Goal: Use online tool/utility: Utilize a website feature to perform a specific function

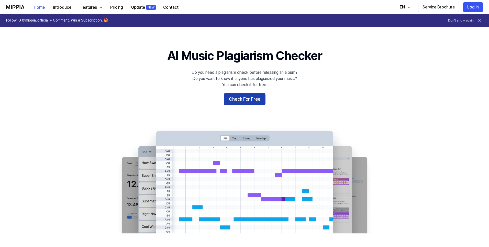
click at [255, 102] on button "Check For Free" at bounding box center [245, 99] width 42 height 12
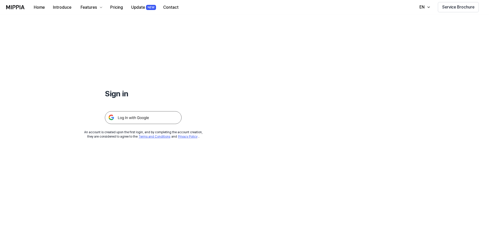
click at [125, 117] on img at bounding box center [143, 117] width 77 height 13
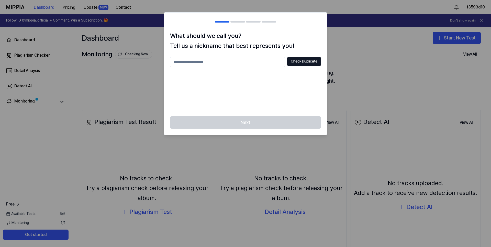
click at [273, 122] on div "Next" at bounding box center [245, 125] width 163 height 18
click at [229, 62] on input "text" at bounding box center [227, 62] width 115 height 10
click at [298, 62] on button "Check Duplicate" at bounding box center [304, 61] width 34 height 9
click at [213, 67] on div "Check Duplicate Please enter between 2 and 20 characters" at bounding box center [245, 83] width 151 height 53
click at [213, 66] on input "text" at bounding box center [227, 62] width 115 height 10
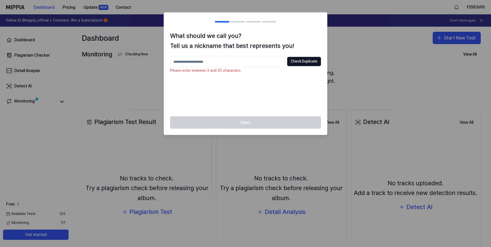
type input "*"
type input "********"
click at [298, 58] on button "Check Duplicate" at bounding box center [304, 61] width 34 height 9
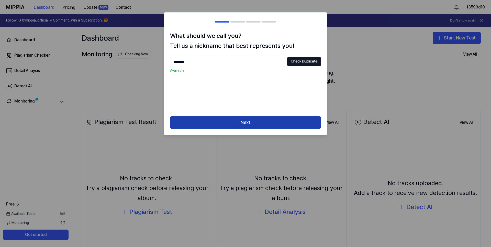
click at [242, 122] on button "Next" at bounding box center [245, 122] width 151 height 12
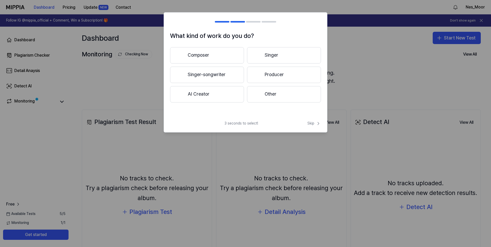
click at [221, 77] on button "Singer-songwriter" at bounding box center [207, 75] width 74 height 16
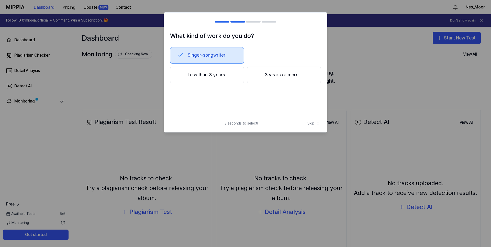
click at [227, 78] on button "Less than 3 years" at bounding box center [207, 75] width 74 height 17
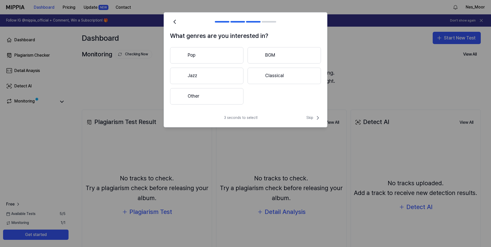
click at [225, 93] on button "Other" at bounding box center [206, 96] width 73 height 16
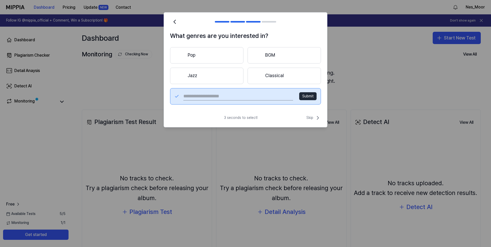
click at [232, 94] on input "text" at bounding box center [238, 96] width 110 height 8
type input "****"
click at [312, 97] on button "Submit" at bounding box center [307, 96] width 17 height 8
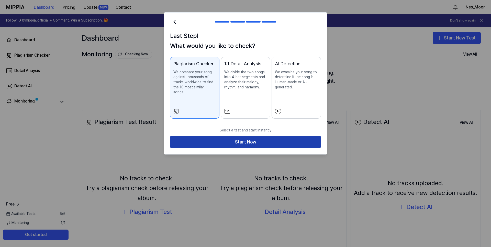
click at [203, 136] on button "Start Now" at bounding box center [245, 142] width 151 height 12
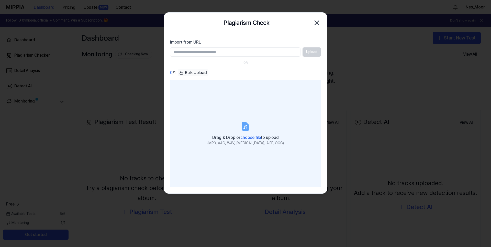
click at [246, 125] on icon at bounding box center [246, 126] width 6 height 8
click at [0, 0] on input "Drag & Drop or choose file to upload (MP3, AAC, WAV, [MEDICAL_DATA], AIFF, OGG)" at bounding box center [0, 0] width 0 height 0
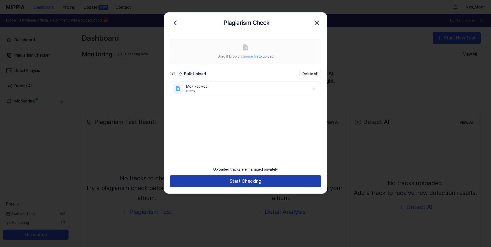
click at [211, 180] on button "Start Checking" at bounding box center [245, 181] width 151 height 12
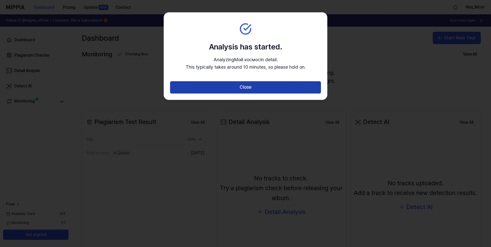
click at [249, 88] on button "Close" at bounding box center [245, 87] width 151 height 12
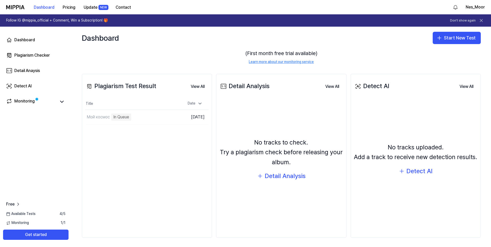
scroll to position [37, 0]
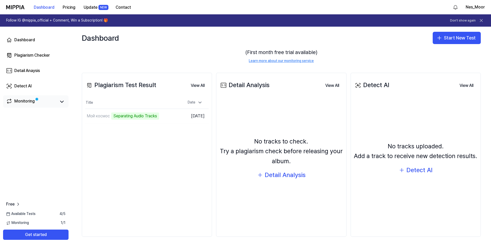
click at [38, 102] on link "Monitoring" at bounding box center [31, 101] width 50 height 7
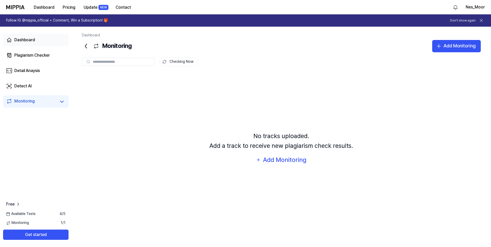
click at [32, 41] on div "Dashboard" at bounding box center [24, 40] width 21 height 6
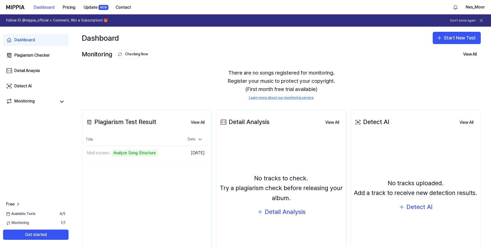
click at [126, 131] on div "Plagiarism Test Result View All Plagiarism Test Result Title Date Мой космос An…" at bounding box center [147, 192] width 130 height 164
click at [128, 122] on div "Plagiarism Test Result" at bounding box center [120, 122] width 71 height 10
drag, startPoint x: 160, startPoint y: 122, endPoint x: 224, endPoint y: 83, distance: 75.0
click at [122, 121] on div "Plagiarism Test Result View All" at bounding box center [147, 122] width 124 height 14
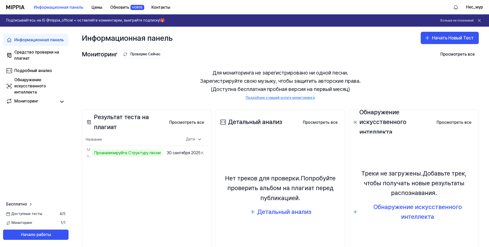
click at [172, 101] on div "Результат теста на плагиат Просмотреть все Plagiarism Test Result Название Дата…" at bounding box center [281, 191] width 418 height 184
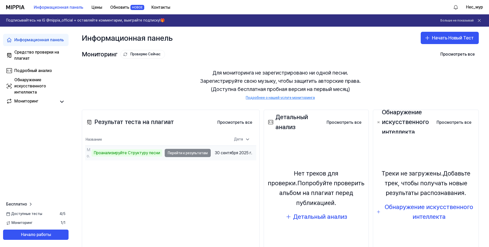
click at [150, 151] on ya-tr-span "Проанализируйте Структуру песни" at bounding box center [127, 152] width 67 height 5
click at [182, 154] on td "Мой космос Проанализируйте Структуру песни Перейти к результатам" at bounding box center [148, 153] width 126 height 14
click at [187, 154] on td "Мой космос Проанализируйте Структуру песни Перейти к результатам" at bounding box center [148, 153] width 126 height 14
click at [106, 151] on ya-tr-span "Проанализируйте Структуру песни" at bounding box center [127, 152] width 67 height 5
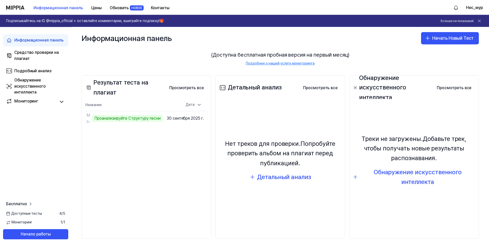
scroll to position [37, 0]
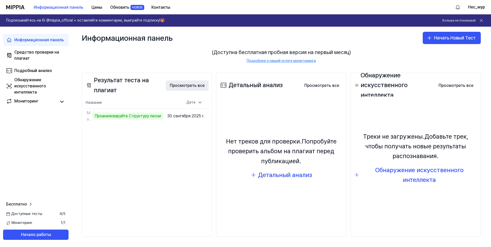
click at [188, 85] on ya-tr-span "Просмотреть все" at bounding box center [187, 85] width 35 height 6
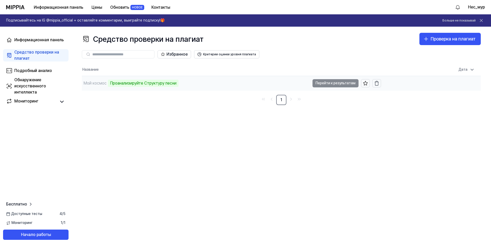
click at [322, 82] on td "Мой космос Проанализируйте Структуру песни Перейти к результатам" at bounding box center [231, 83] width 299 height 14
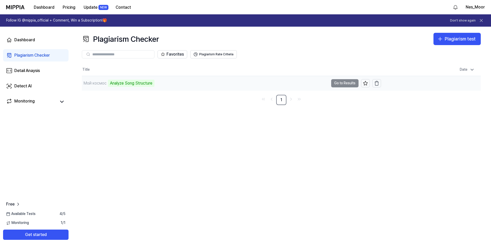
click at [340, 81] on td "Мой космос Analyze Song Structure Go to Results" at bounding box center [231, 83] width 299 height 14
click at [346, 82] on td "Мой космос Analyze Song Structure Go to Results" at bounding box center [231, 83] width 299 height 14
drag, startPoint x: 158, startPoint y: 84, endPoint x: 110, endPoint y: 84, distance: 48.1
click at [110, 84] on div "Мой космос Analyze Song Structure" at bounding box center [205, 83] width 247 height 14
click at [345, 83] on td "Мой космос Analyze Song Structure Go to Results" at bounding box center [231, 83] width 299 height 14
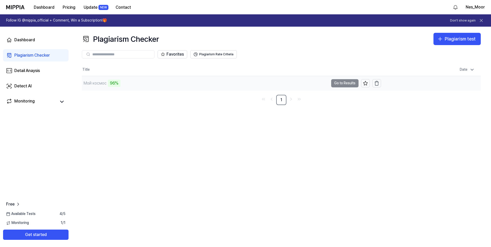
click at [345, 83] on td "Мой космос 96% Go to Results" at bounding box center [231, 83] width 299 height 14
click at [347, 82] on td "Мой космос 97% Go to Results" at bounding box center [231, 83] width 299 height 14
click at [351, 81] on ya-tr-span "Go to Results" at bounding box center [344, 83] width 21 height 6
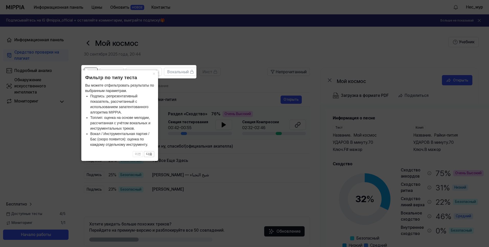
click at [216, 84] on icon at bounding box center [245, 123] width 491 height 247
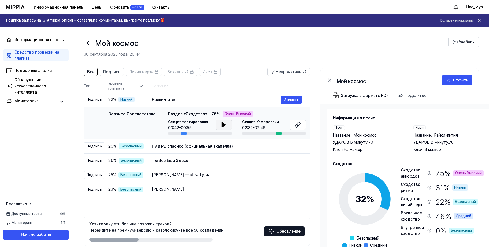
click at [221, 124] on icon at bounding box center [224, 125] width 6 height 6
click at [223, 125] on icon at bounding box center [224, 125] width 6 height 6
click at [278, 133] on div at bounding box center [279, 133] width 6 height 3
click at [266, 120] on ya-tr-span "Секция Компрессии" at bounding box center [260, 122] width 37 height 4
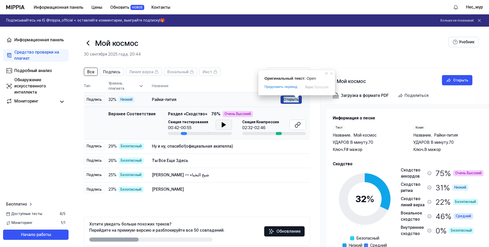
click at [297, 100] on ya-tr-span "Открыть" at bounding box center [291, 99] width 15 height 6
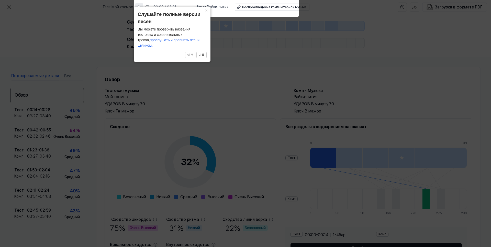
click at [142, 9] on button at bounding box center [139, 7] width 8 height 8
click at [208, 14] on button "×" at bounding box center [206, 10] width 8 height 7
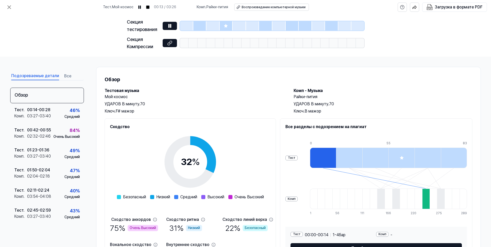
drag, startPoint x: 148, startPoint y: 43, endPoint x: 147, endPoint y: 46, distance: 3.3
click at [148, 44] on div "Секция Компрессии" at bounding box center [143, 43] width 33 height 15
click at [203, 40] on div at bounding box center [202, 42] width 9 height 9
click at [235, 42] on div at bounding box center [237, 42] width 9 height 9
click at [141, 9] on rect at bounding box center [140, 7] width 1 height 3
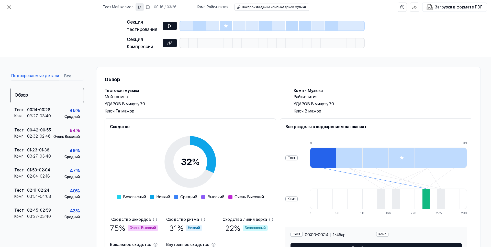
click at [335, 157] on div at bounding box center [323, 157] width 26 height 20
click at [348, 158] on div at bounding box center [349, 157] width 26 height 20
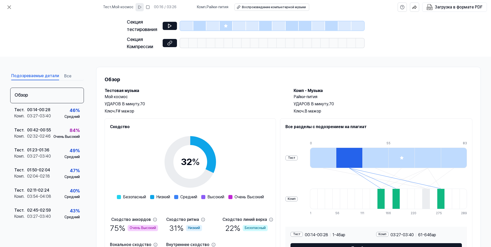
click at [321, 157] on div at bounding box center [323, 157] width 26 height 20
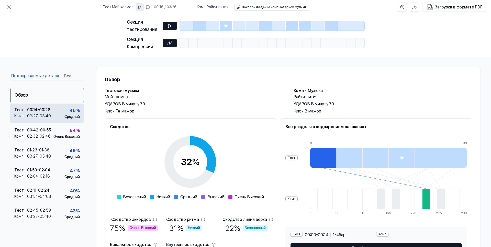
click at [52, 114] on div "Тест . 00:14 - 00:28 Комп . 03:27 - 03:40 46 % Средний" at bounding box center [47, 113] width 74 height 20
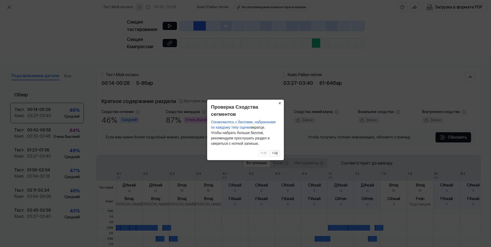
click at [281, 103] on ya-tr-span "×" at bounding box center [280, 103] width 3 height 5
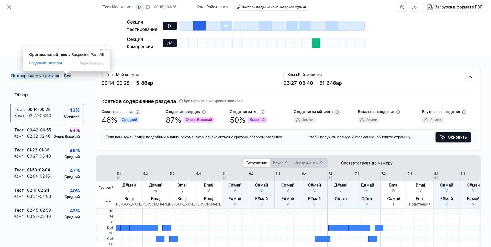
click at [67, 74] on span at bounding box center [66, 72] width 7 height 3
click at [299, 76] on ya-tr-span "Райки-пития" at bounding box center [310, 74] width 24 height 5
click at [9, 6] on icon at bounding box center [9, 7] width 6 height 6
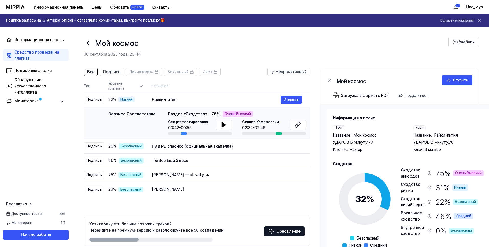
scroll to position [24, 0]
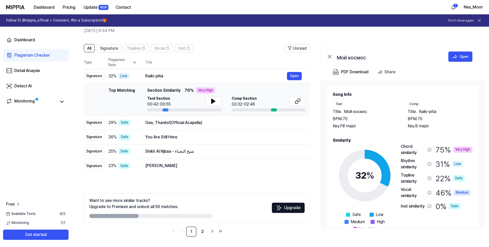
drag, startPoint x: 441, startPoint y: 110, endPoint x: 420, endPoint y: 111, distance: 20.5
click at [420, 111] on div "Title . Raiki-pitia" at bounding box center [440, 111] width 65 height 6
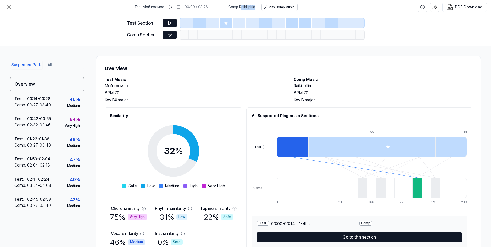
drag, startPoint x: 255, startPoint y: 7, endPoint x: 241, endPoint y: 7, distance: 14.1
click at [241, 7] on span "Comp . Raiki-pitia" at bounding box center [242, 7] width 27 height 5
click at [242, 7] on span "Comp . Raiki-pitia" at bounding box center [242, 7] width 27 height 5
drag, startPoint x: 256, startPoint y: 7, endPoint x: 241, endPoint y: 7, distance: 15.9
click at [241, 7] on div "Comp . Raiki-pitia Play Comp Music" at bounding box center [263, 7] width 69 height 7
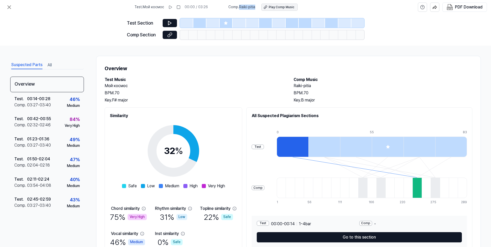
click at [277, 6] on div "Play Comp Music" at bounding box center [282, 7] width 26 height 4
copy span "Raiki-pitia"
